Goal: Use online tool/utility: Utilize a website feature to perform a specific function

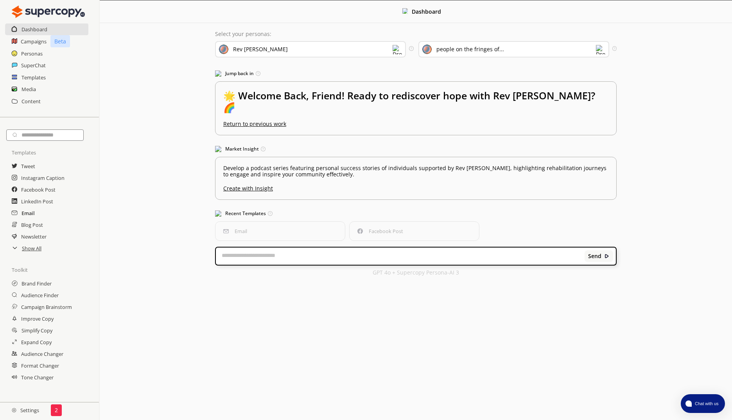
click at [29, 210] on h2 "Email" at bounding box center [28, 213] width 13 height 12
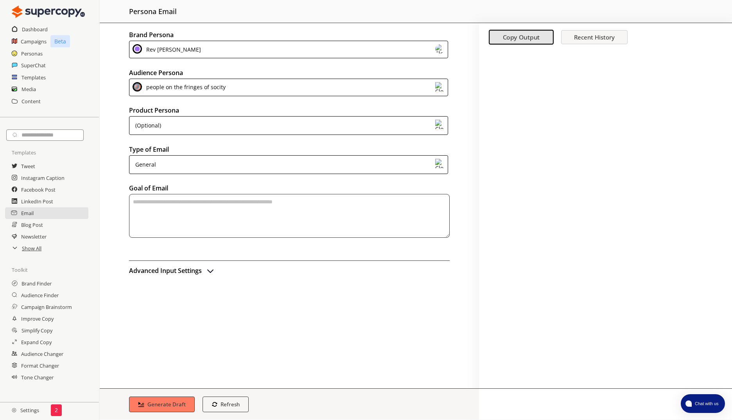
click at [379, 90] on div "people on the fringes of socity" at bounding box center [288, 88] width 319 height 18
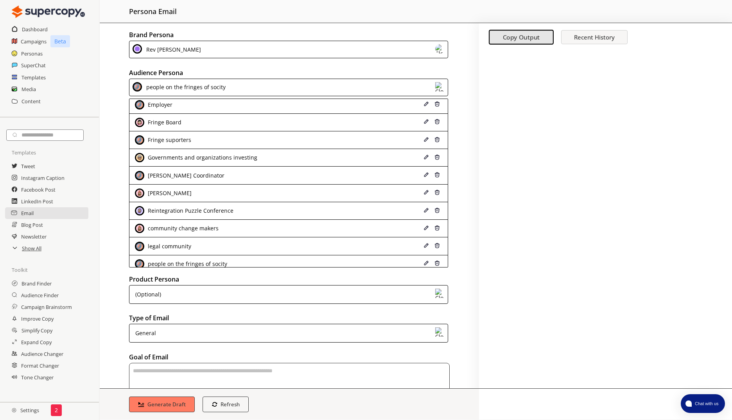
scroll to position [45, 0]
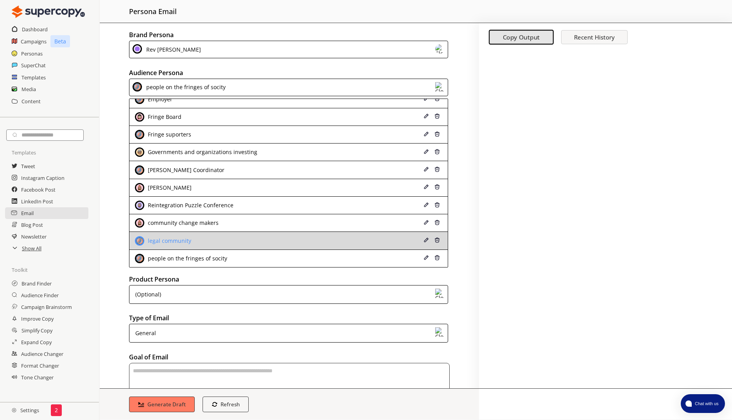
click at [319, 247] on li "legal community" at bounding box center [288, 241] width 318 height 18
click at [259, 241] on div "legal community" at bounding box center [260, 240] width 250 height 9
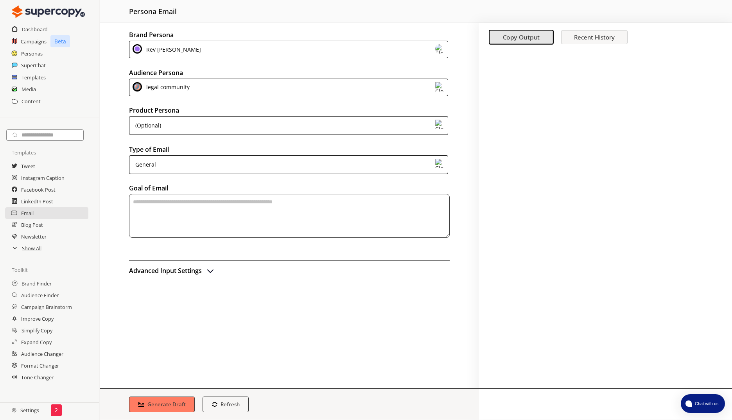
click at [247, 205] on textarea "textarea-textarea" at bounding box center [289, 216] width 321 height 44
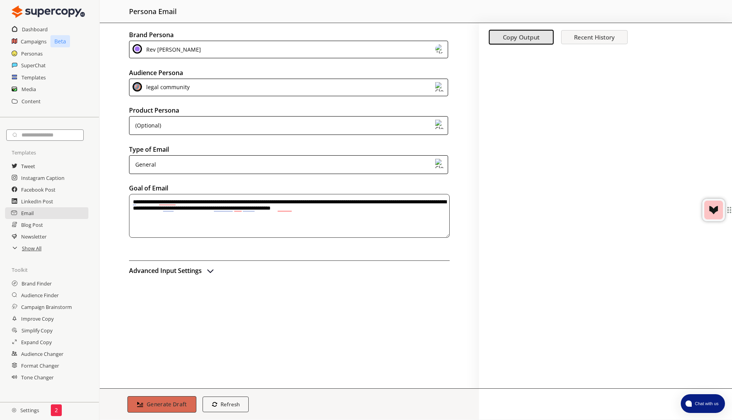
type textarea "**********"
click at [152, 402] on b "Generate Draft" at bounding box center [167, 403] width 40 height 7
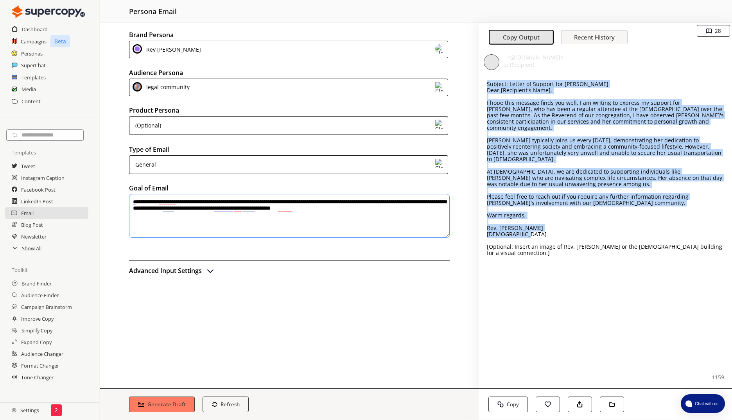
drag, startPoint x: 537, startPoint y: 229, endPoint x: 485, endPoint y: 85, distance: 152.8
click at [485, 85] on div "Subject: Letter of Support for [PERSON_NAME] Dear [Recipient's Name], I hope th…" at bounding box center [605, 231] width 253 height 314
drag, startPoint x: 485, startPoint y: 85, endPoint x: 526, endPoint y: 83, distance: 41.1
copy div "Subject: Letter of Support for [PERSON_NAME] Dear [Recipient's Name], I hope th…"
